Goal: Task Accomplishment & Management: Manage account settings

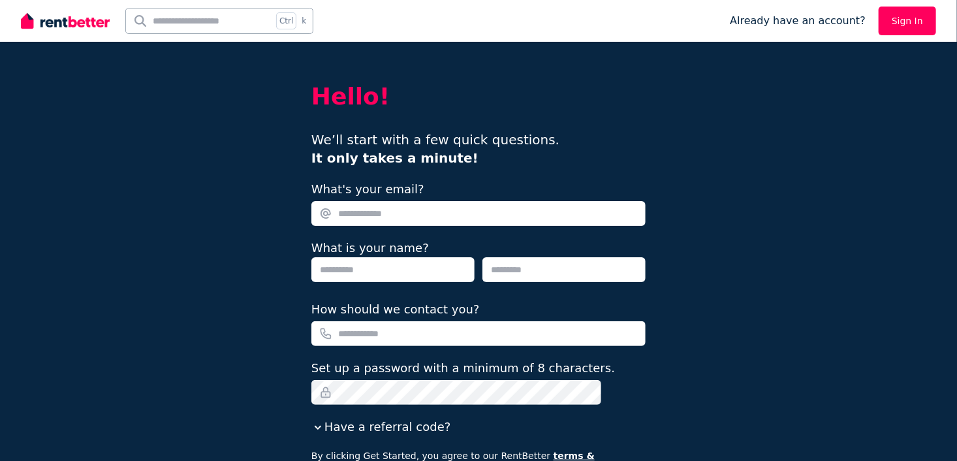
click at [387, 212] on input "What's your email?" at bounding box center [478, 213] width 334 height 25
type input "**********"
type input "****"
type input "**********"
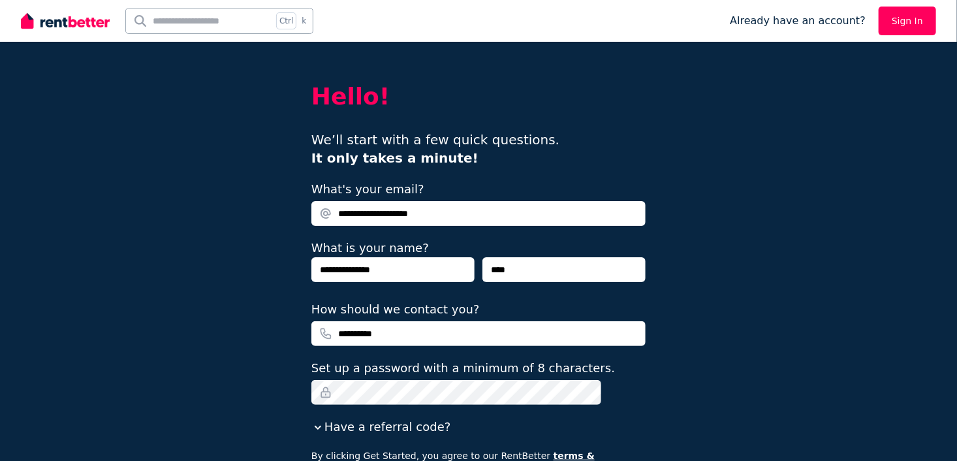
scroll to position [124, 0]
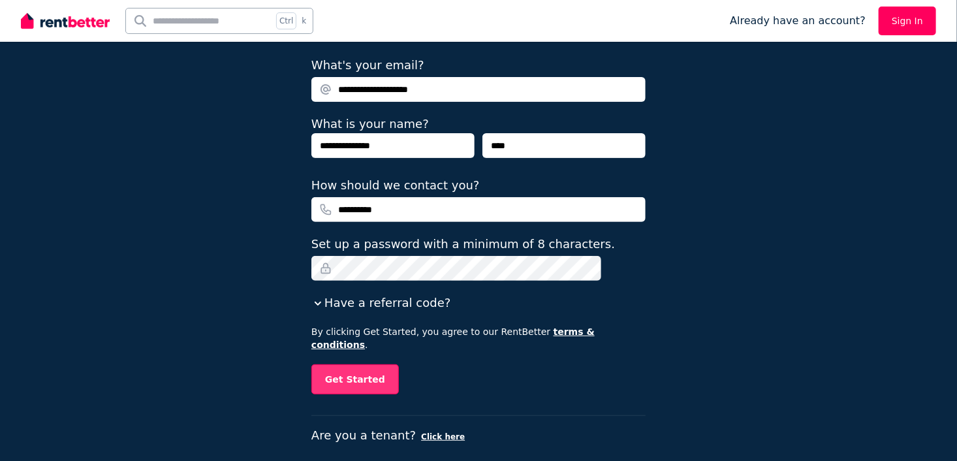
click at [380, 364] on button "Get Started" at bounding box center [354, 379] width 87 height 30
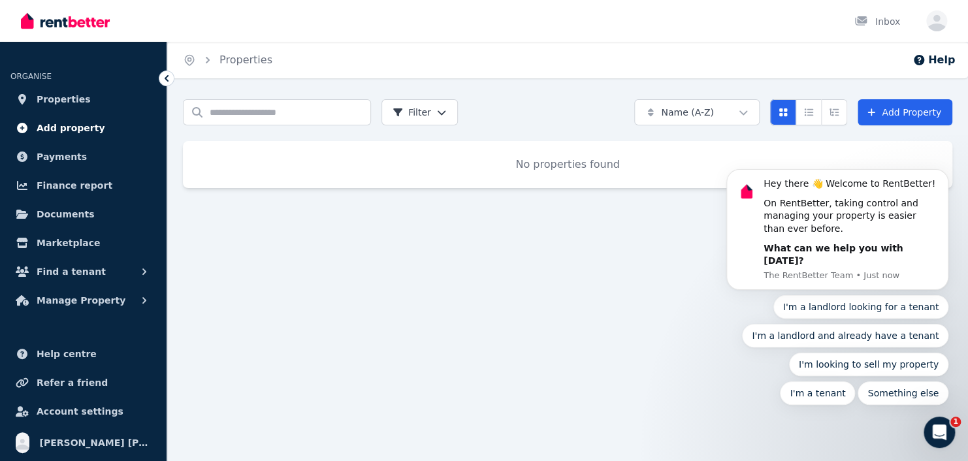
click at [63, 125] on span "Add property" at bounding box center [71, 128] width 69 height 16
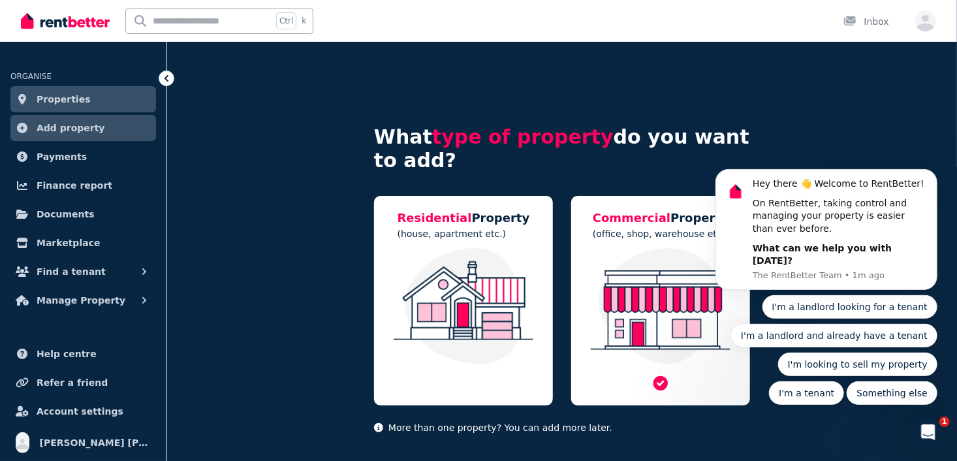
click at [627, 251] on img at bounding box center [660, 306] width 153 height 116
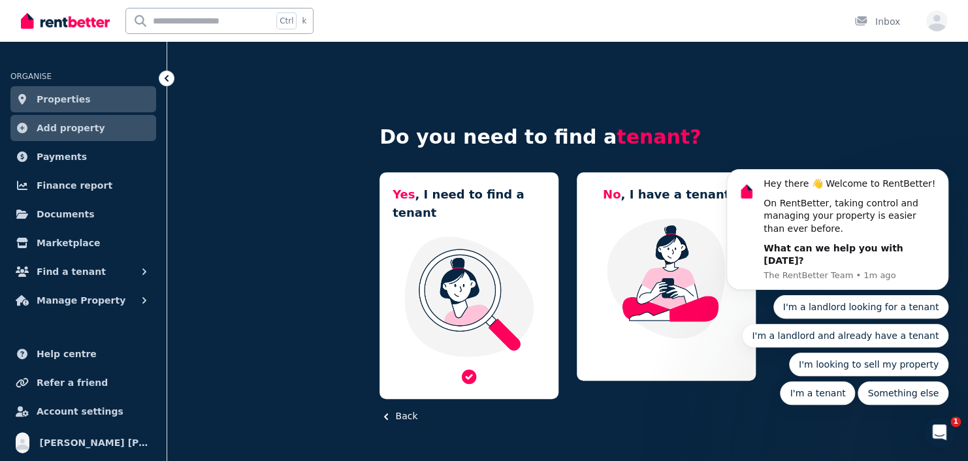
click at [456, 248] on img at bounding box center [468, 296] width 153 height 123
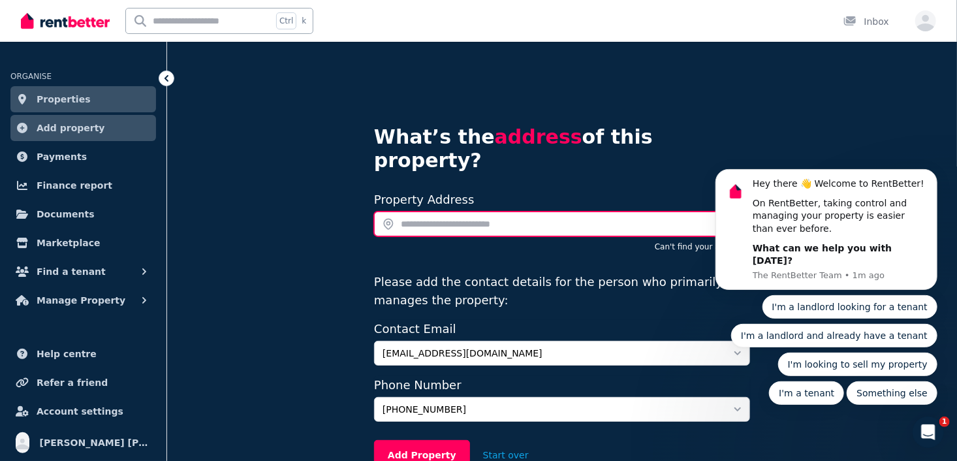
click at [439, 212] on input "text" at bounding box center [562, 224] width 376 height 25
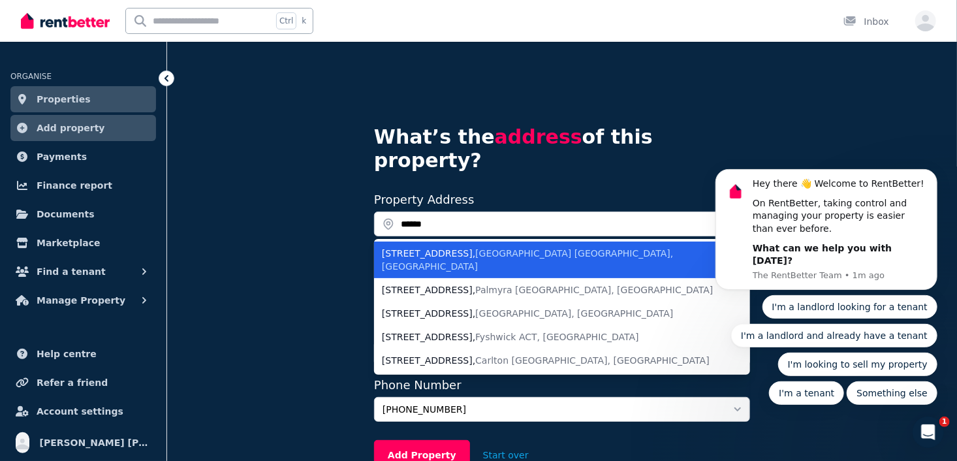
click at [468, 242] on li "301 Castlereagh Street , Sydney NSW, Australia" at bounding box center [562, 260] width 376 height 37
type input "**********"
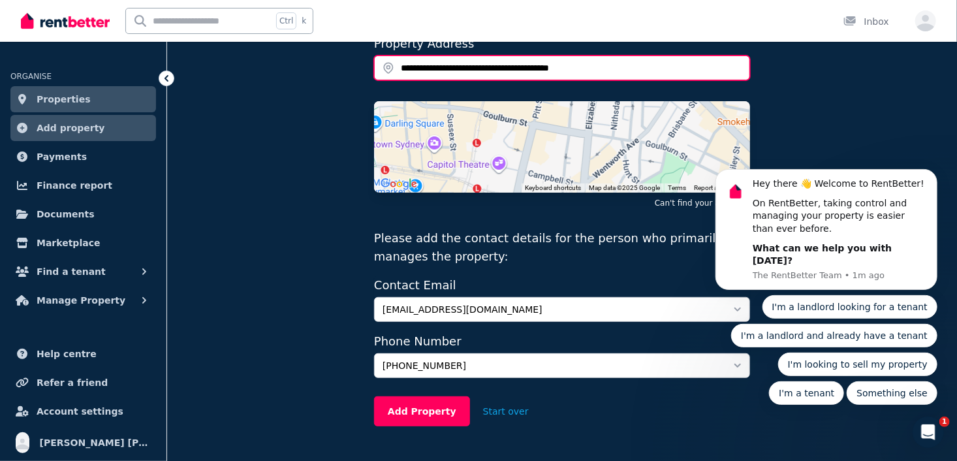
scroll to position [170, 0]
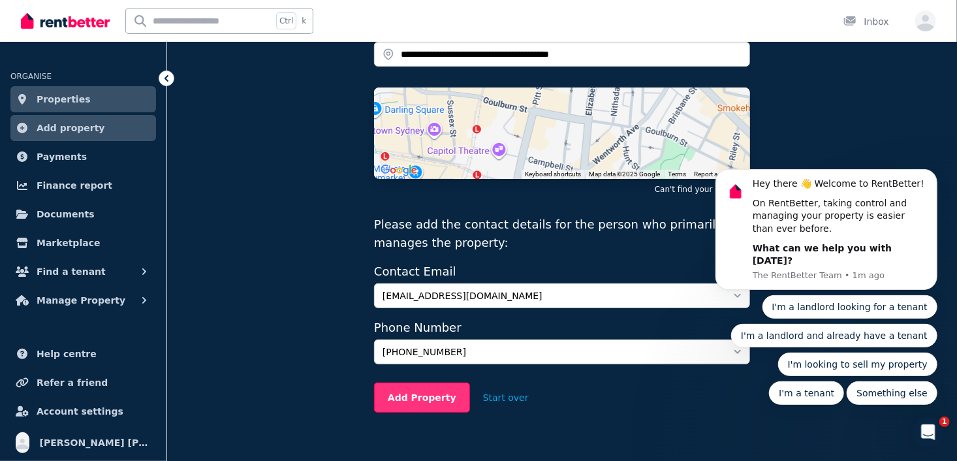
click at [434, 383] on button "Add Property" at bounding box center [422, 398] width 96 height 30
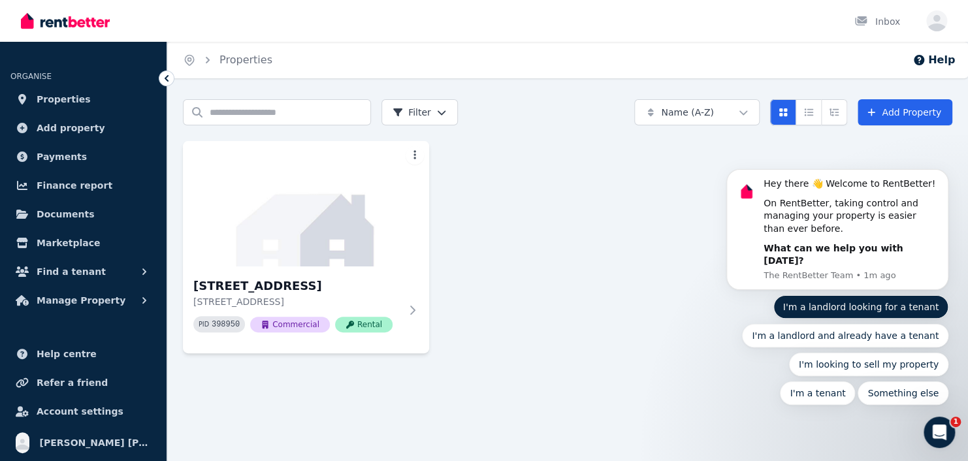
click at [866, 312] on button "I'm a landlord looking for a tenant" at bounding box center [861, 307] width 176 height 24
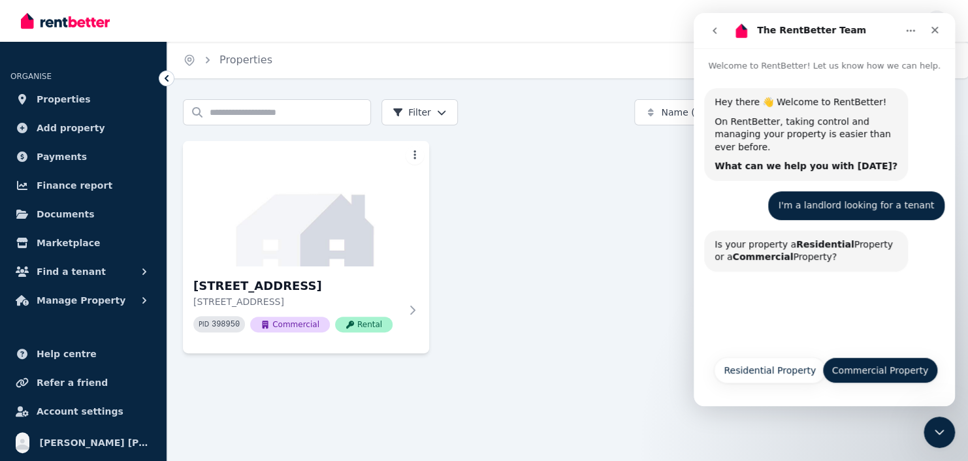
click at [862, 370] on button "Commercial Property" at bounding box center [880, 370] width 116 height 26
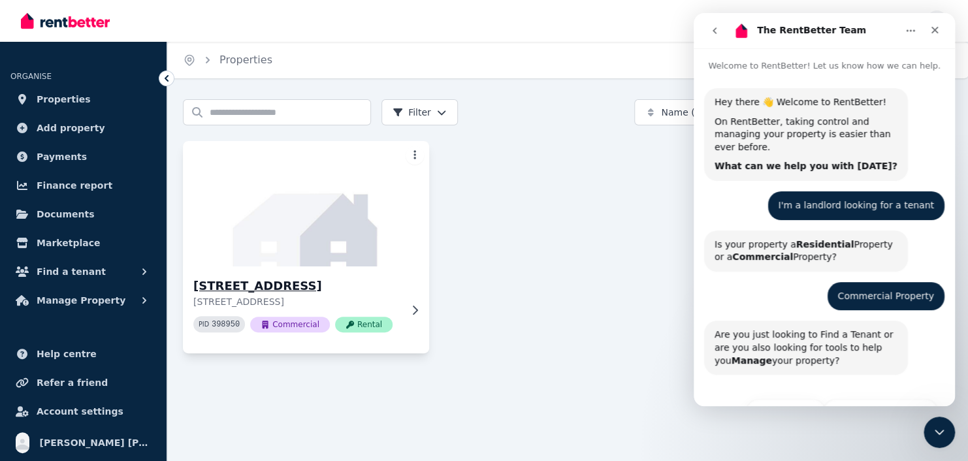
scroll to position [29, 0]
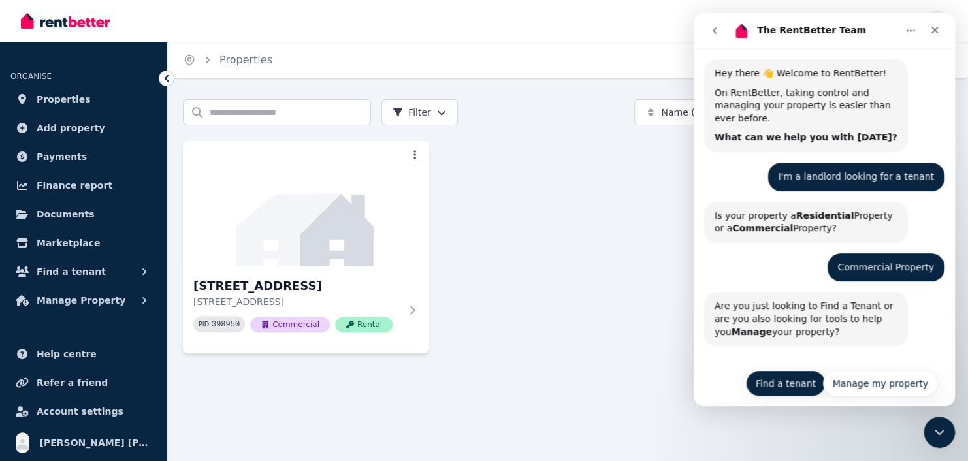
click at [778, 374] on button "Find a tenant" at bounding box center [786, 383] width 80 height 26
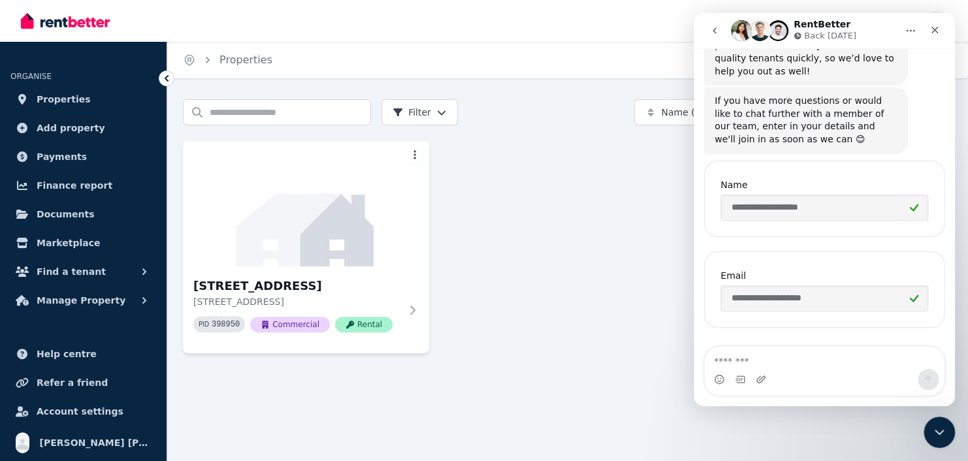
scroll to position [501, 0]
type textarea "*"
click at [780, 366] on textarea "**" at bounding box center [823, 358] width 239 height 22
type textarea "*"
type textarea "**********"
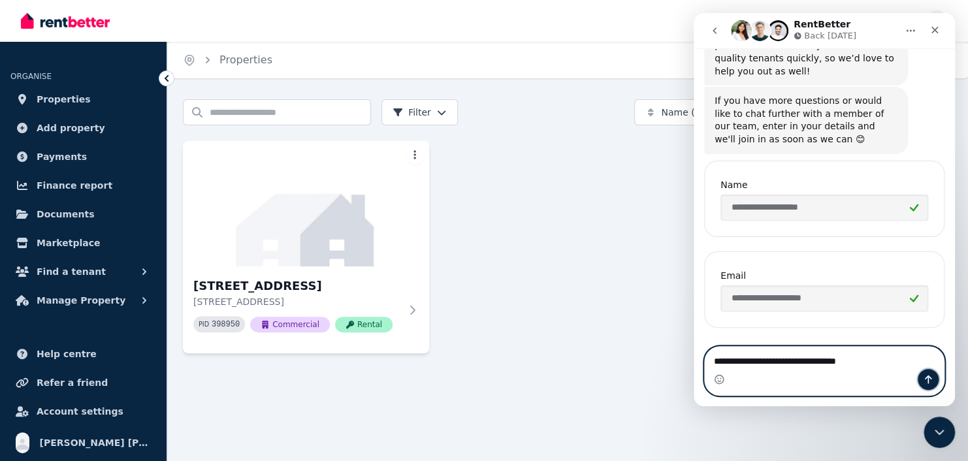
click at [930, 383] on icon "Send a message…" at bounding box center [927, 379] width 10 height 10
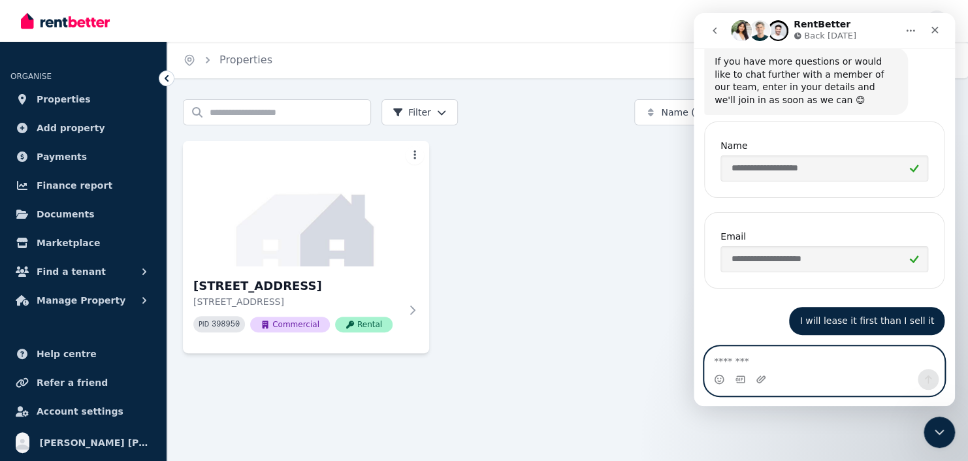
scroll to position [637, 0]
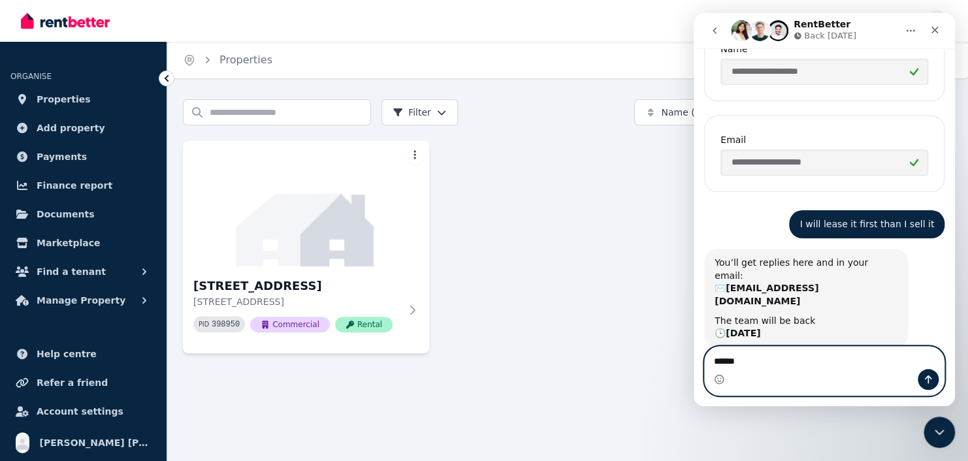
type textarea "******"
click at [929, 379] on icon "Send a message…" at bounding box center [927, 379] width 10 height 10
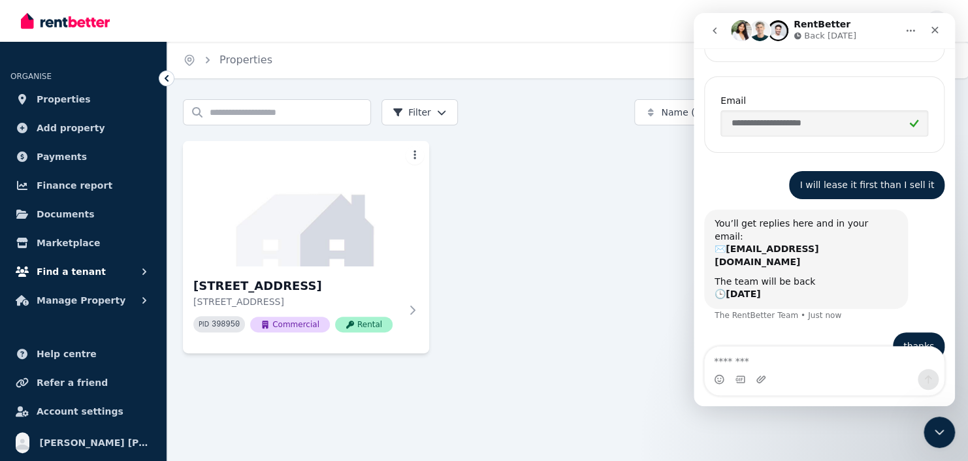
click at [50, 273] on span "Find a tenant" at bounding box center [71, 272] width 69 height 16
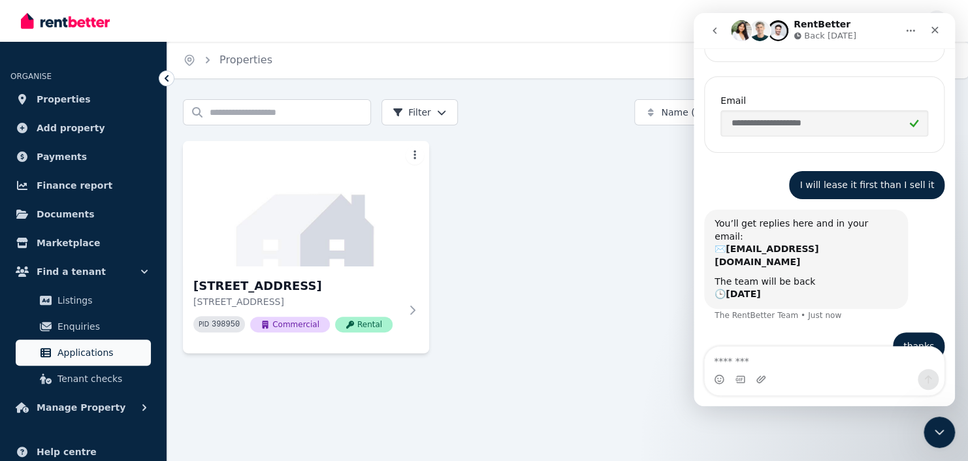
click at [79, 353] on span "Applications" at bounding box center [101, 353] width 88 height 16
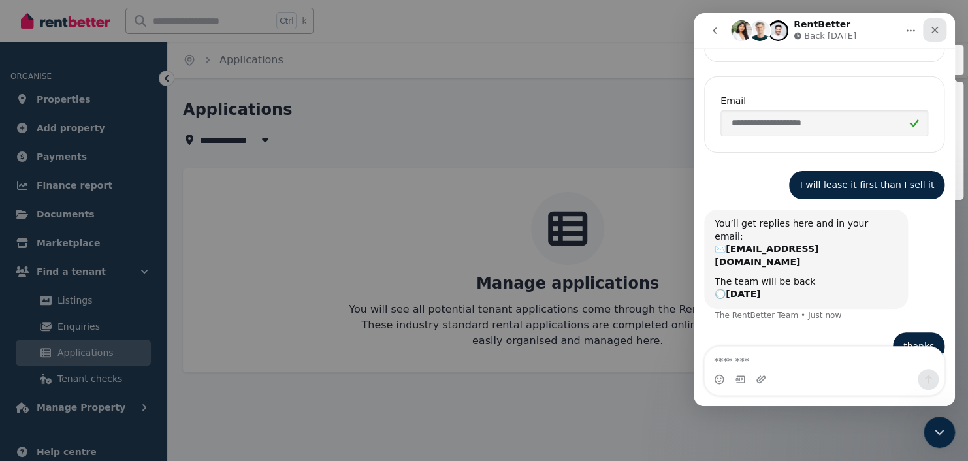
click at [929, 30] on icon "Close" at bounding box center [934, 30] width 10 height 10
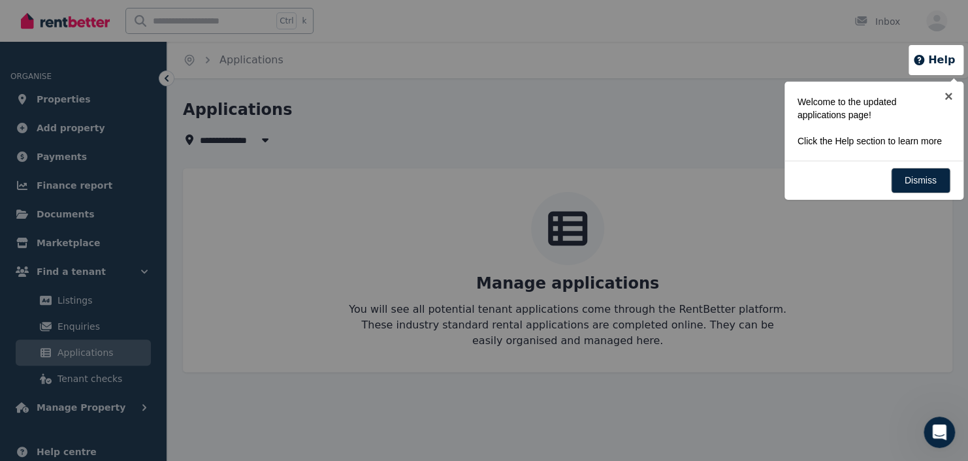
scroll to position [676, 0]
click at [914, 176] on link "Dismiss" at bounding box center [919, 180] width 59 height 25
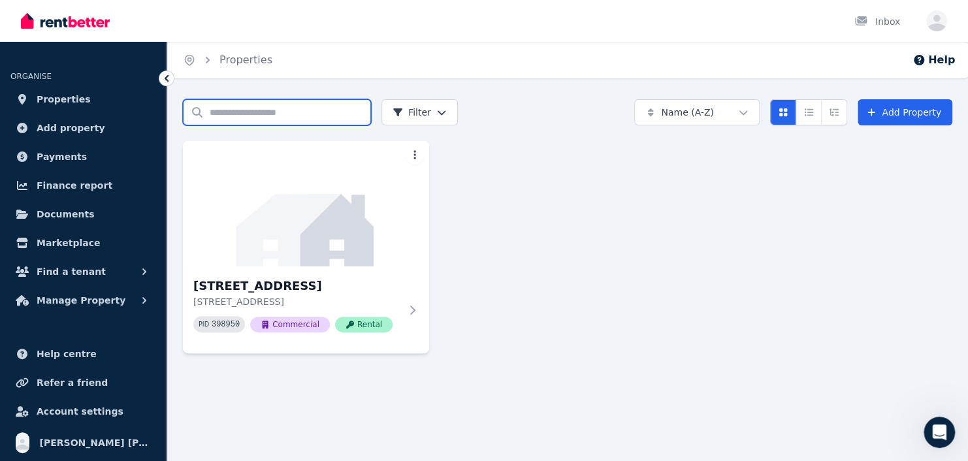
click at [309, 112] on input "Search properties" at bounding box center [277, 112] width 188 height 26
click at [716, 249] on div "[STREET_ADDRESS] 398950 Commercial Rental" at bounding box center [567, 247] width 769 height 212
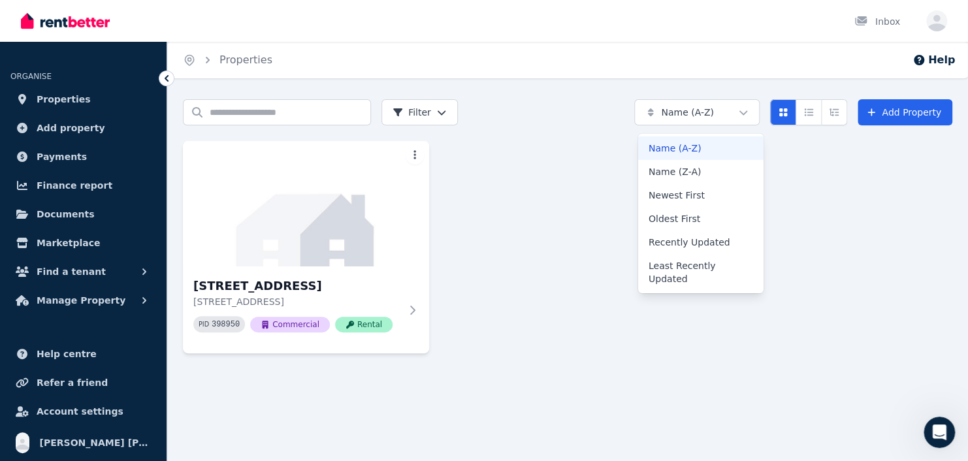
click at [747, 112] on html "Open main menu Inbox Open user menu ORGANISE Properties Add property Payments F…" at bounding box center [484, 230] width 968 height 461
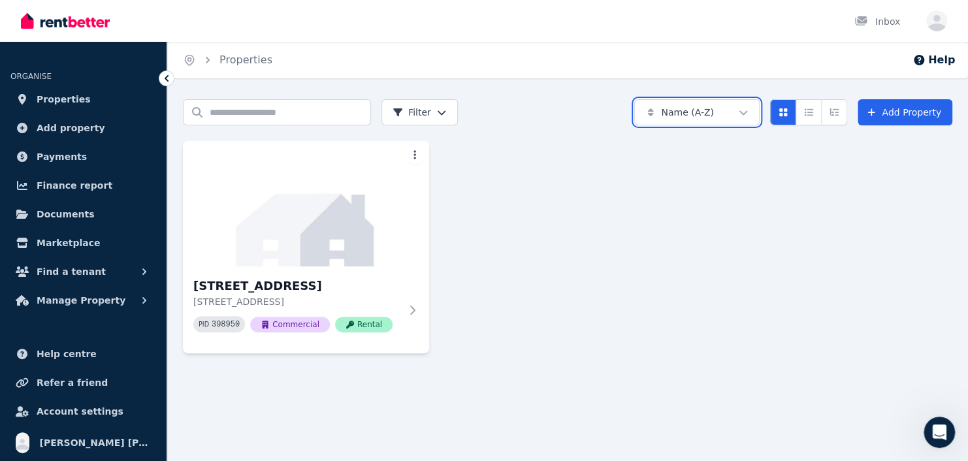
click at [817, 269] on html "Open main menu Inbox Open user menu ORGANISE Properties Add property Payments F…" at bounding box center [484, 230] width 968 height 461
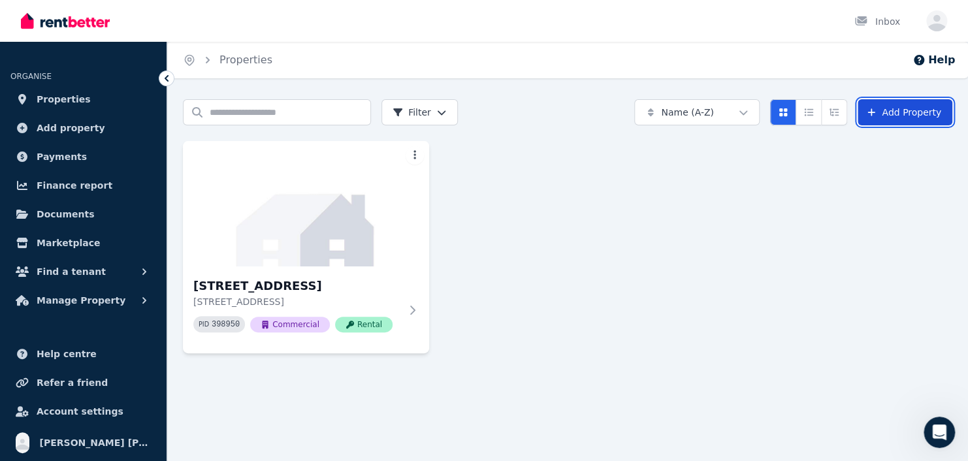
click at [893, 114] on link "Add Property" at bounding box center [904, 112] width 95 height 26
click at [58, 97] on span "Properties" at bounding box center [64, 99] width 54 height 16
click at [63, 98] on span "Properties" at bounding box center [64, 99] width 54 height 16
